Goal: Navigation & Orientation: Find specific page/section

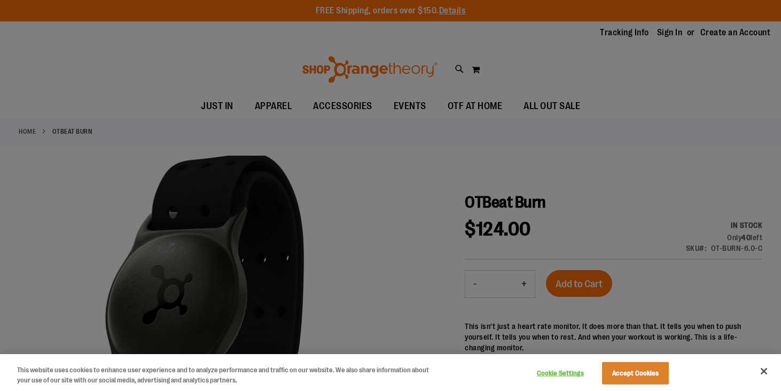
click at [765, 371] on button "Close" at bounding box center [764, 371] width 24 height 24
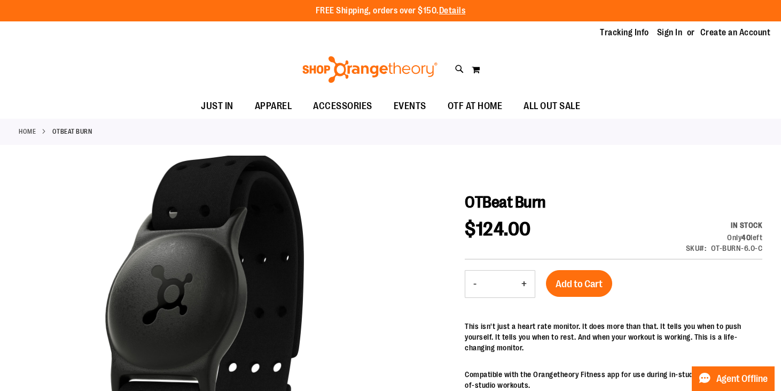
click at [25, 129] on link "Home" at bounding box center [27, 132] width 17 height 10
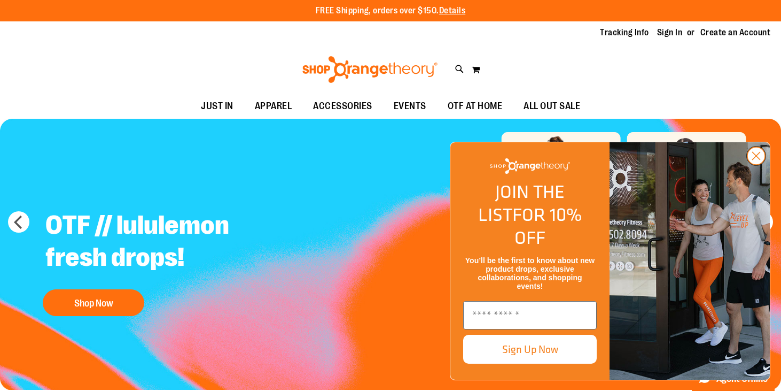
click at [758, 165] on circle "Close dialog" at bounding box center [756, 156] width 18 height 18
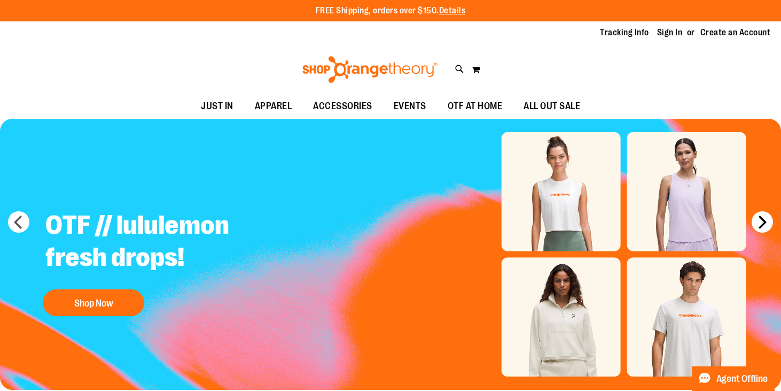
click at [762, 220] on button "next" at bounding box center [762, 221] width 21 height 21
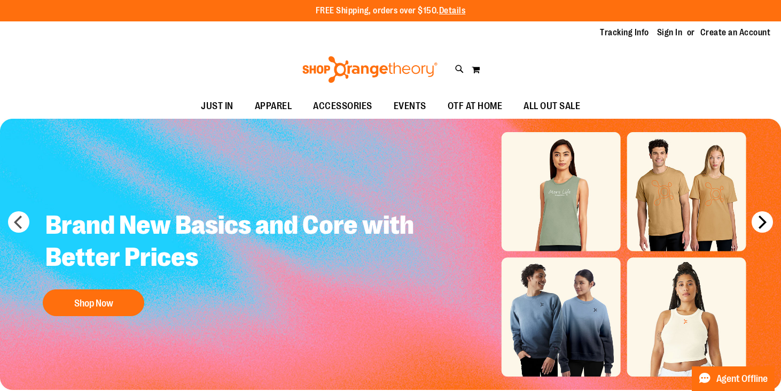
click at [762, 220] on button "next" at bounding box center [762, 221] width 21 height 21
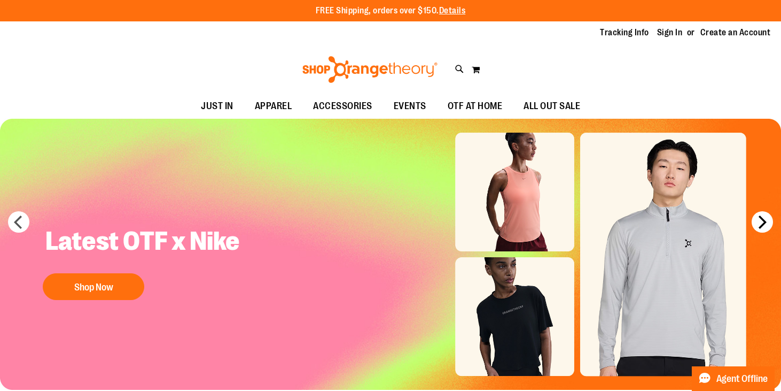
click at [762, 220] on button "next" at bounding box center [762, 221] width 21 height 21
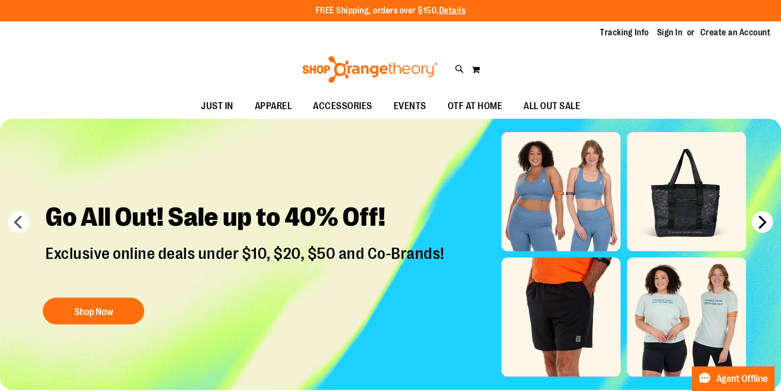
click at [762, 220] on button "next" at bounding box center [762, 221] width 21 height 21
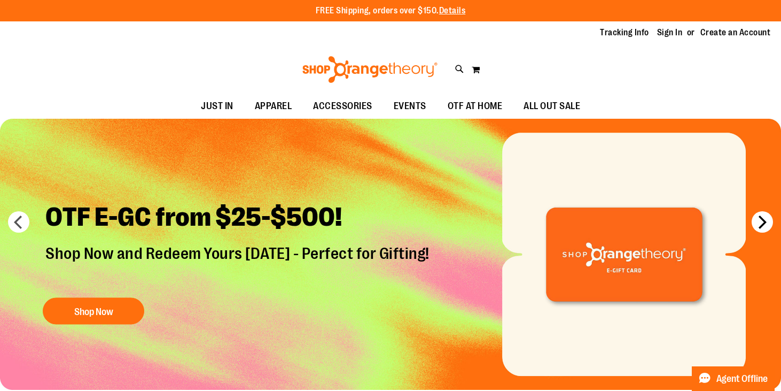
click at [762, 220] on button "next" at bounding box center [762, 221] width 21 height 21
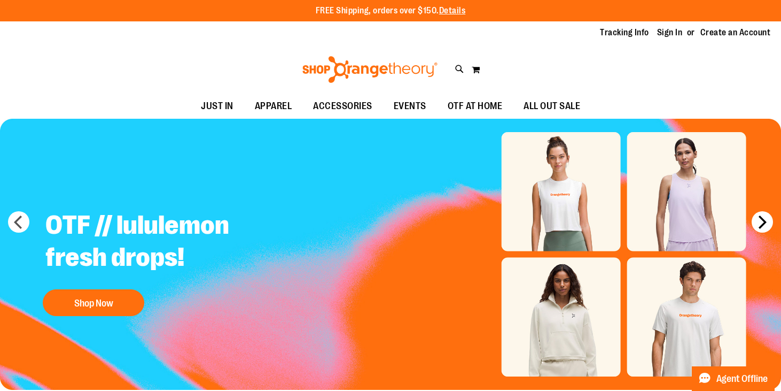
click at [762, 220] on button "next" at bounding box center [762, 221] width 21 height 21
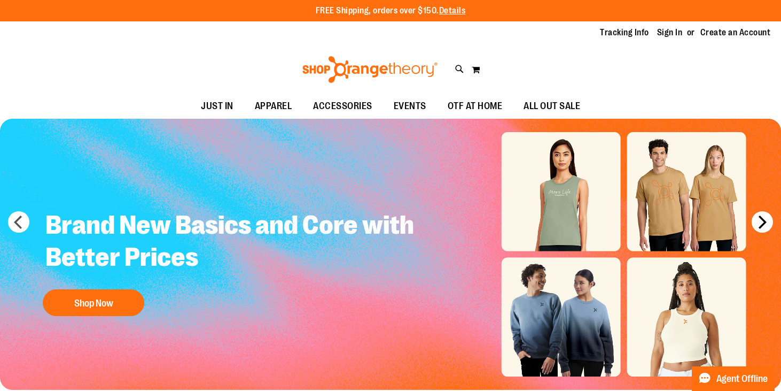
click at [762, 220] on button "next" at bounding box center [762, 221] width 21 height 21
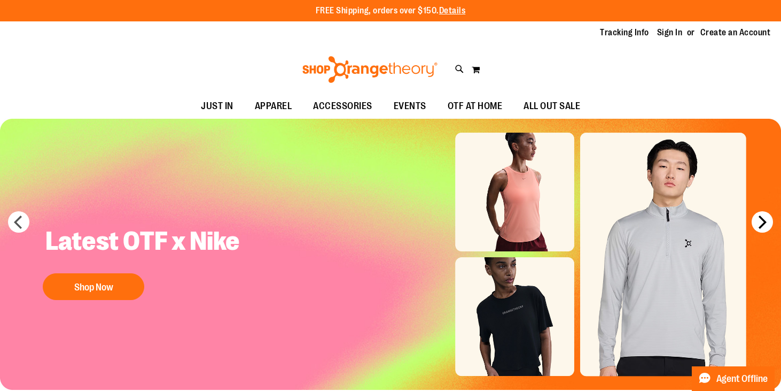
click at [762, 220] on button "next" at bounding box center [762, 221] width 21 height 21
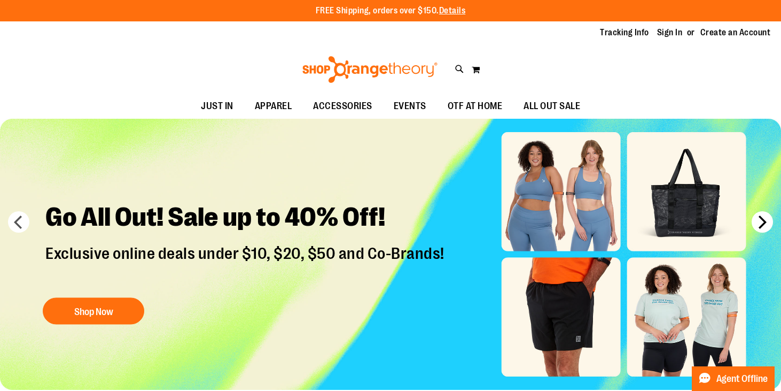
click at [762, 220] on button "next" at bounding box center [762, 221] width 21 height 21
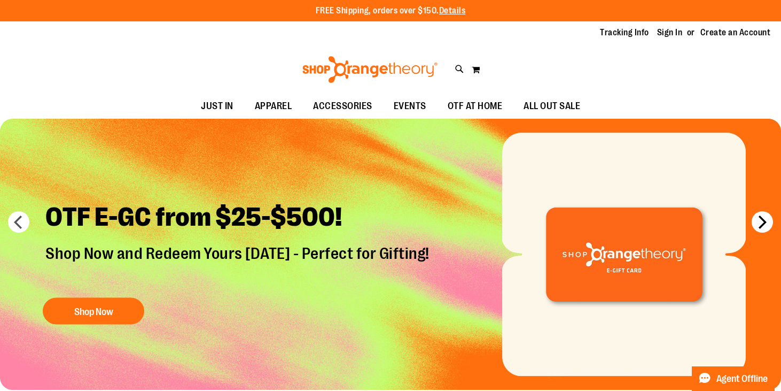
click at [762, 220] on button "next" at bounding box center [762, 221] width 21 height 21
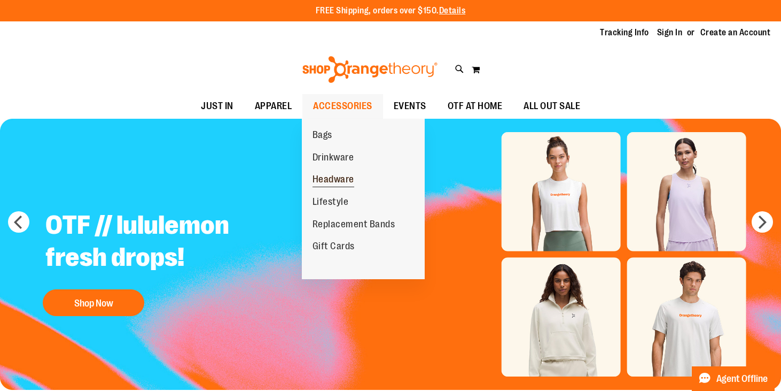
click at [339, 178] on span "Headware" at bounding box center [334, 180] width 42 height 13
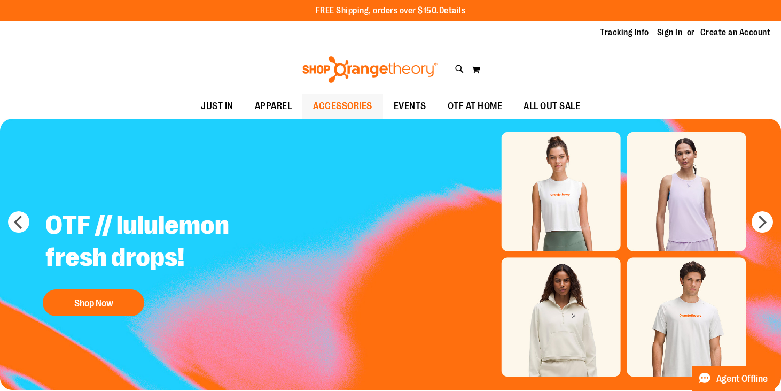
click at [340, 104] on span "ACCESSORIES" at bounding box center [342, 106] width 59 height 24
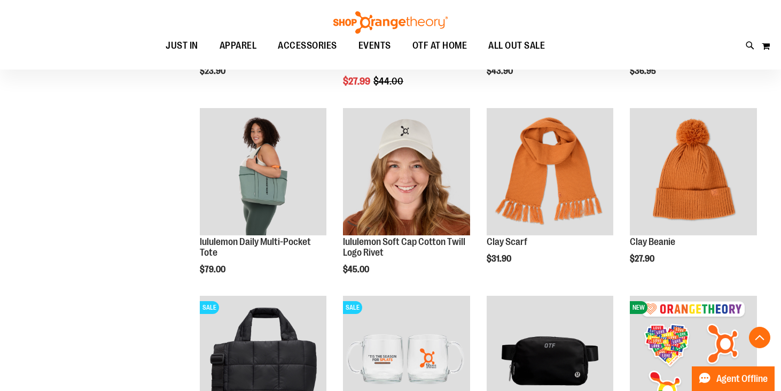
scroll to position [873, 1]
